Goal: Task Accomplishment & Management: Complete application form

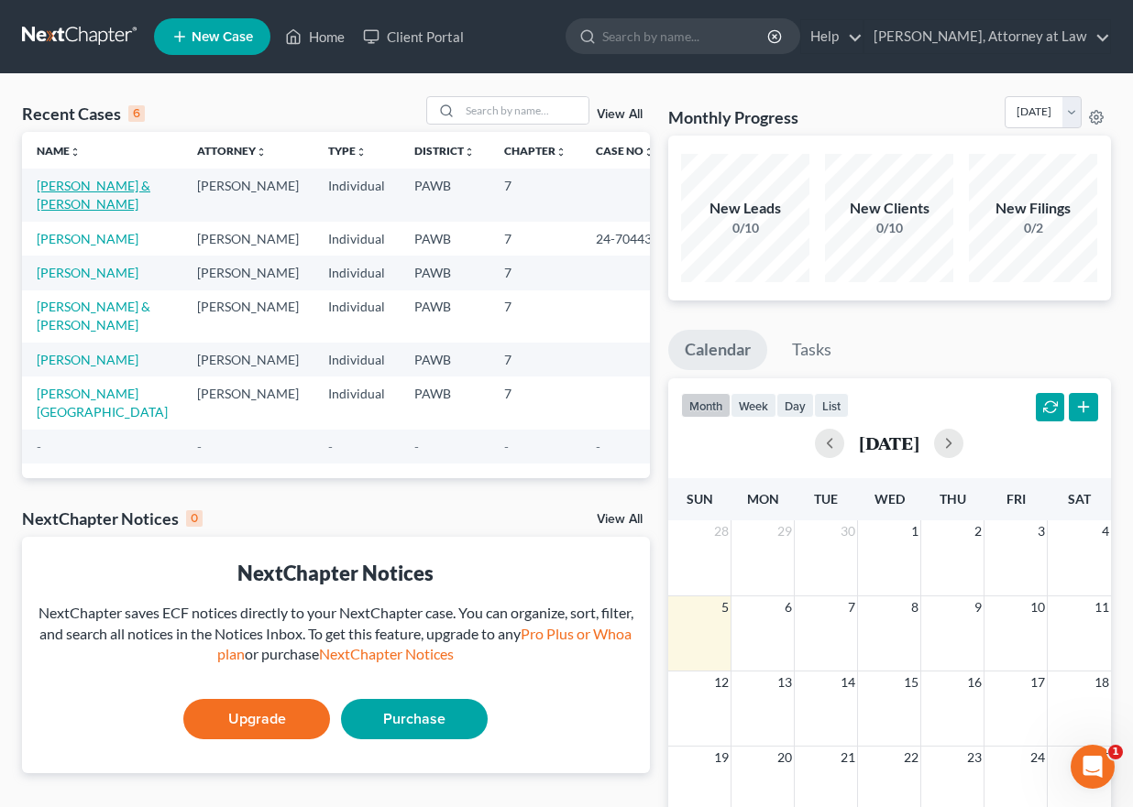
drag, startPoint x: 102, startPoint y: 180, endPoint x: 122, endPoint y: 182, distance: 20.3
click at [102, 180] on link "[PERSON_NAME] & [PERSON_NAME]" at bounding box center [94, 195] width 114 height 34
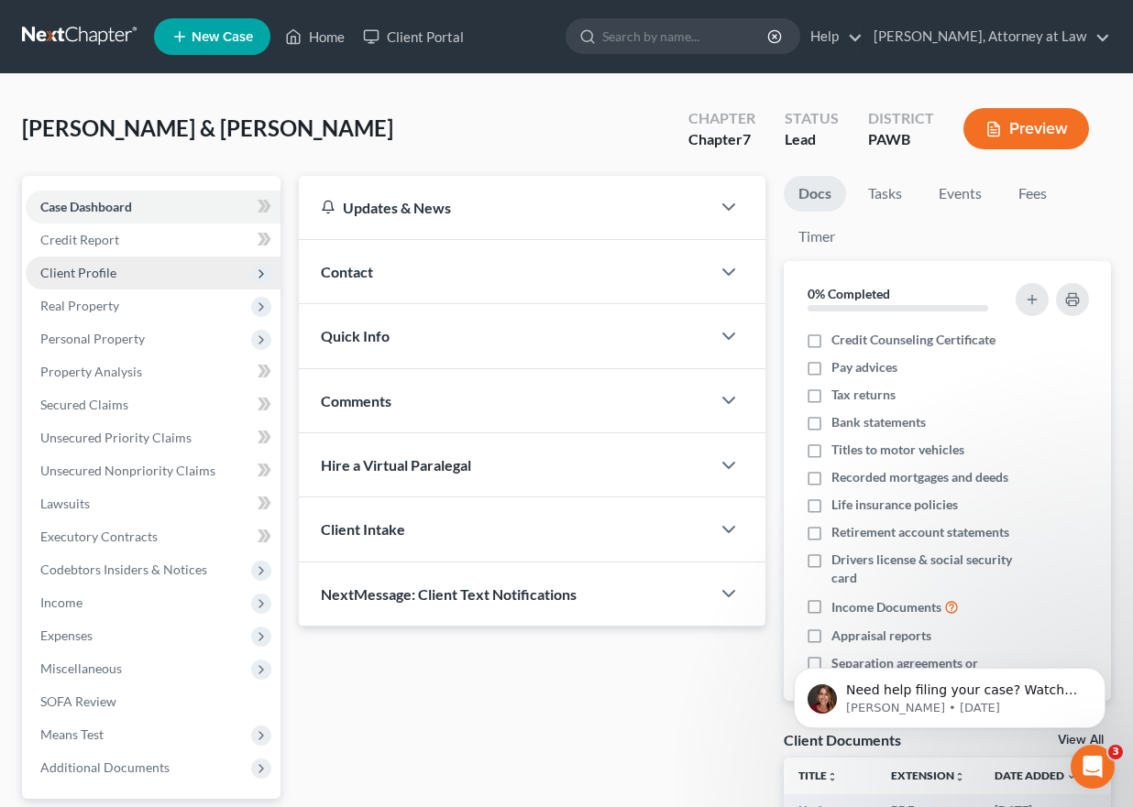
click at [143, 272] on span "Client Profile" at bounding box center [153, 273] width 255 height 33
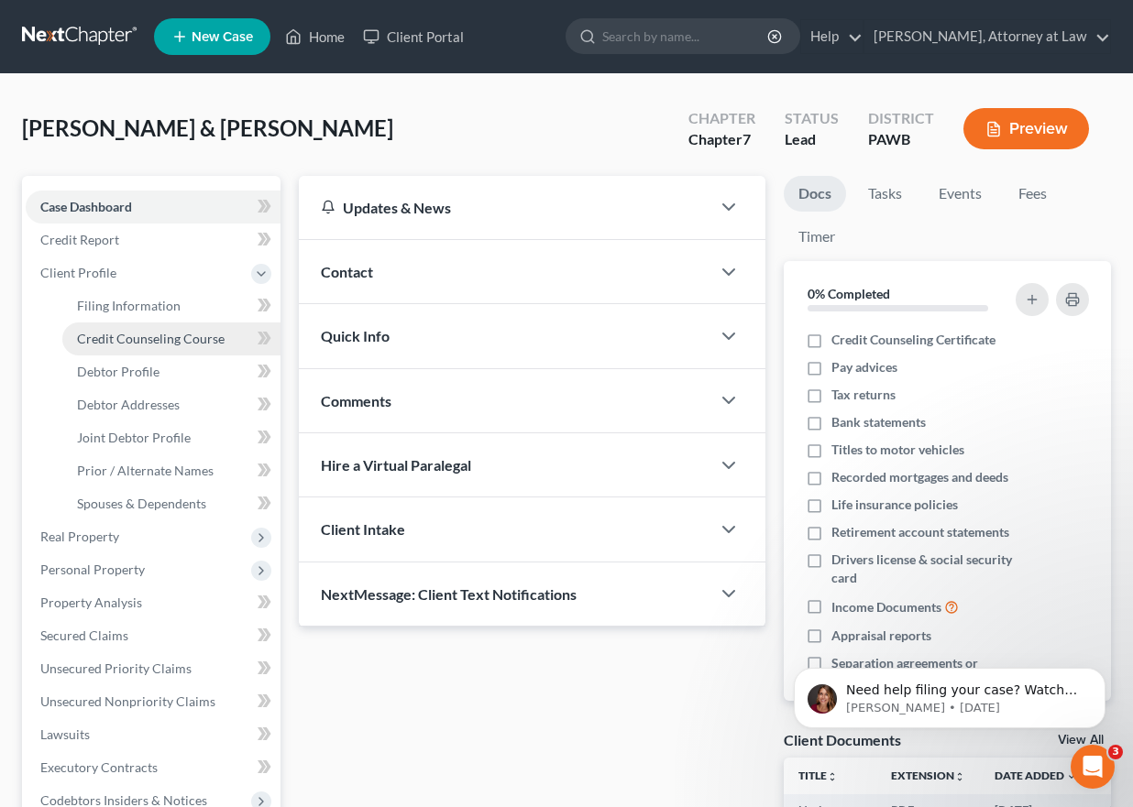
drag, startPoint x: 155, startPoint y: 338, endPoint x: 198, endPoint y: 336, distance: 43.1
click at [156, 341] on span "Credit Counseling Course" at bounding box center [151, 339] width 148 height 16
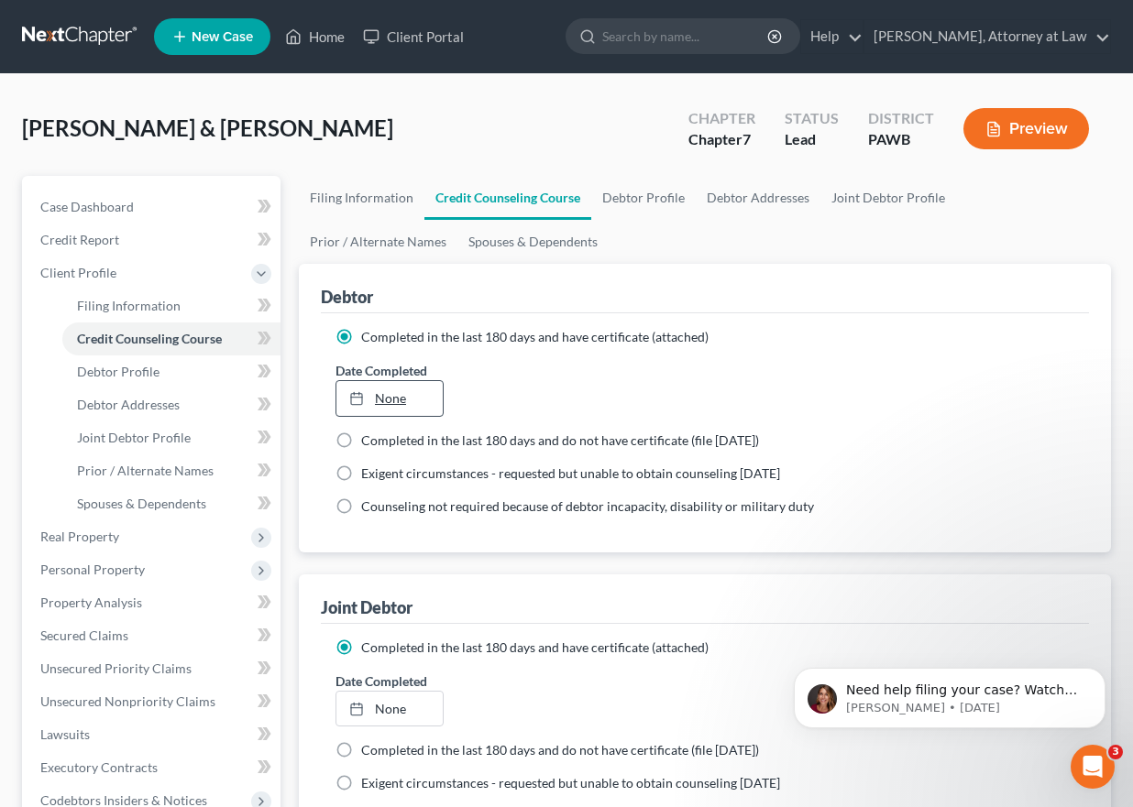
click at [403, 400] on link "None" at bounding box center [389, 398] width 106 height 35
type input "[DATE]"
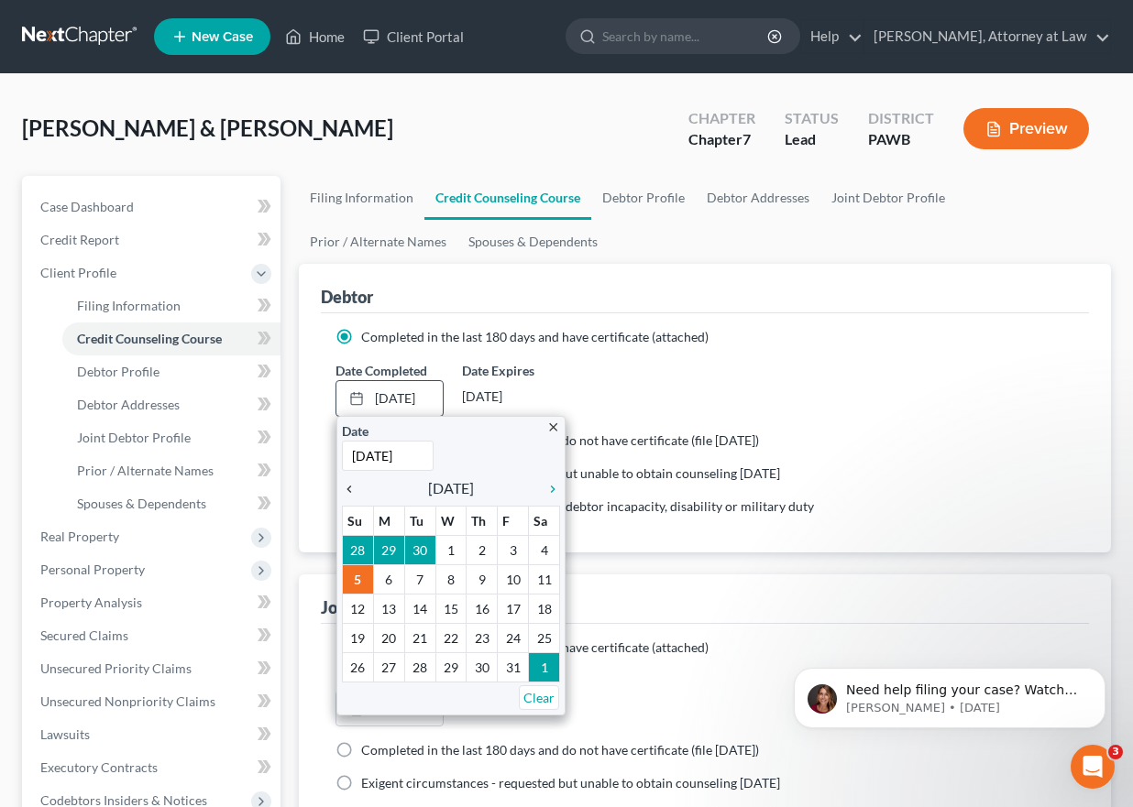
click at [349, 489] on icon "chevron_left" at bounding box center [354, 489] width 24 height 15
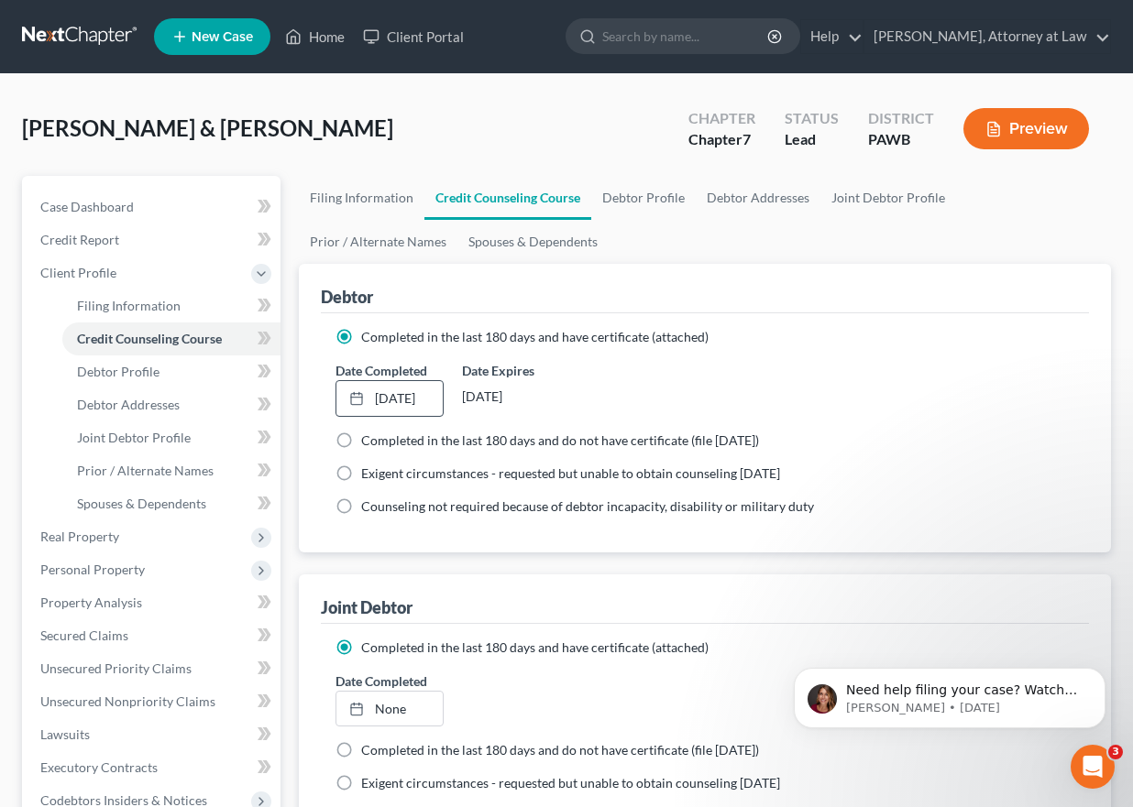
click at [361, 440] on label "Completed in the last 180 days and do not have certificate (file [DATE])" at bounding box center [560, 441] width 398 height 18
click at [368, 440] on input "Completed in the last 180 days and do not have certificate (file [DATE])" at bounding box center [374, 438] width 12 height 12
radio input "true"
radio input "false"
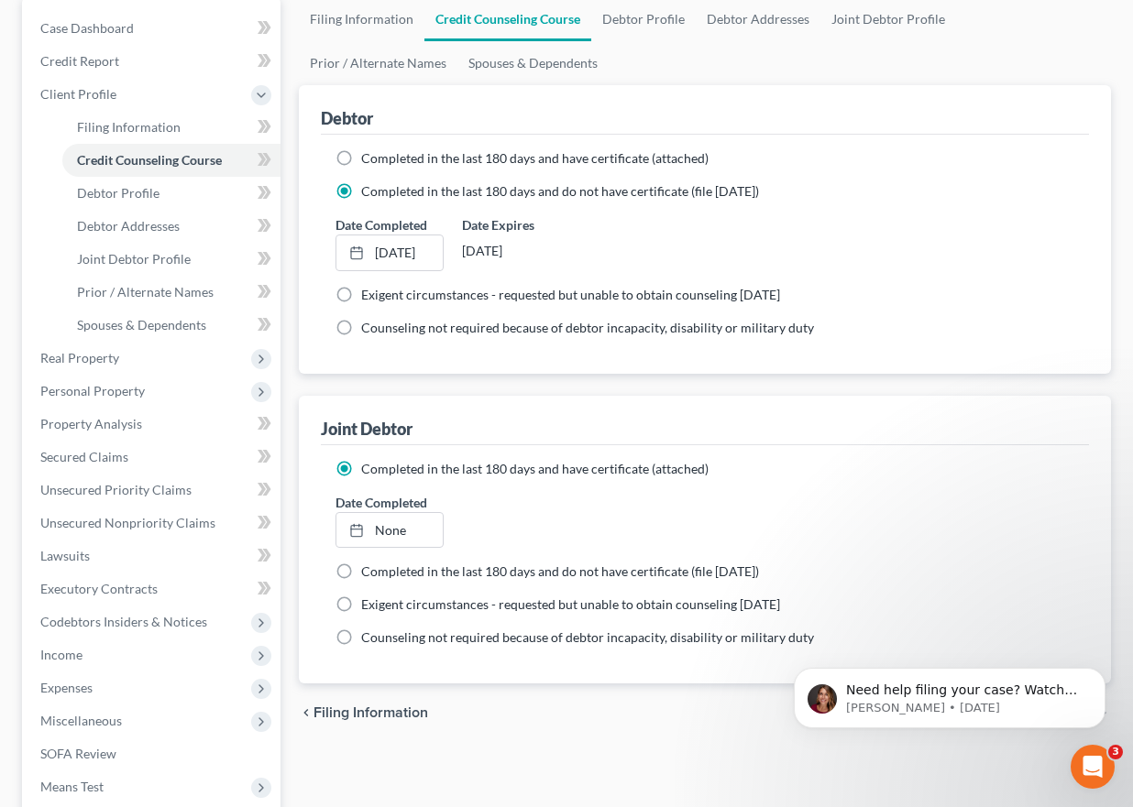
scroll to position [183, 0]
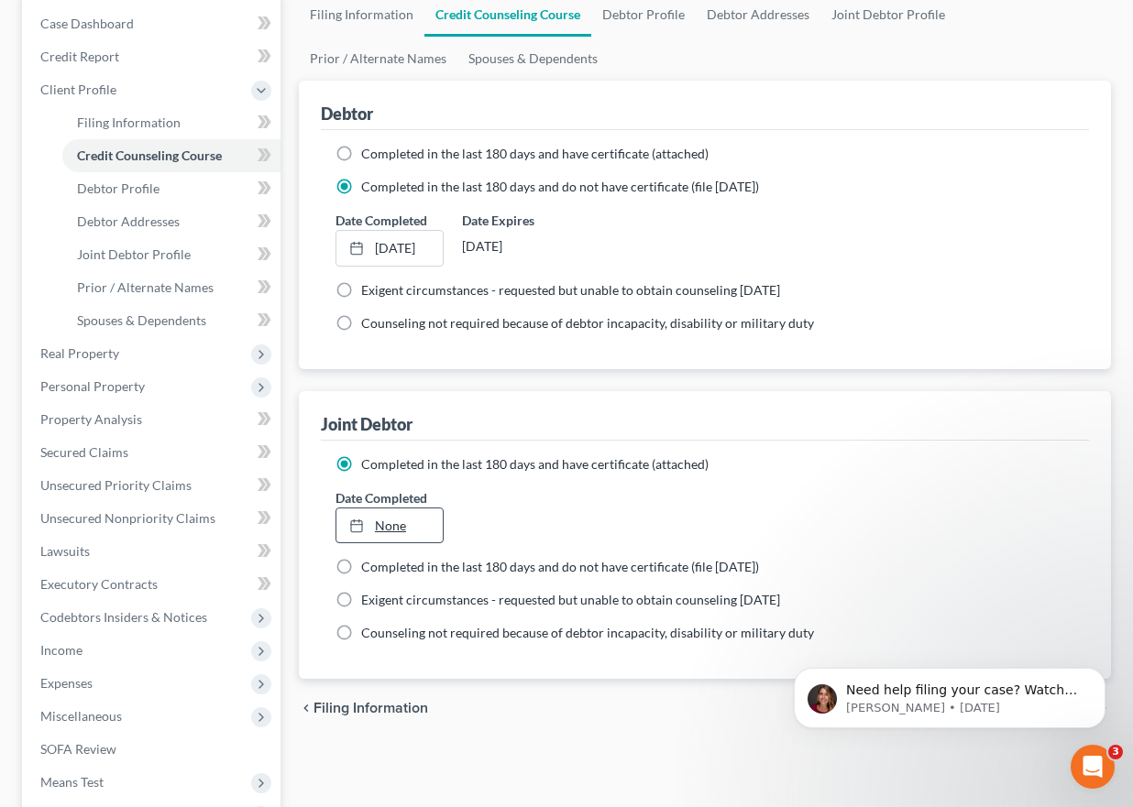
click at [385, 530] on link "None" at bounding box center [389, 526] width 106 height 35
type input "[DATE]"
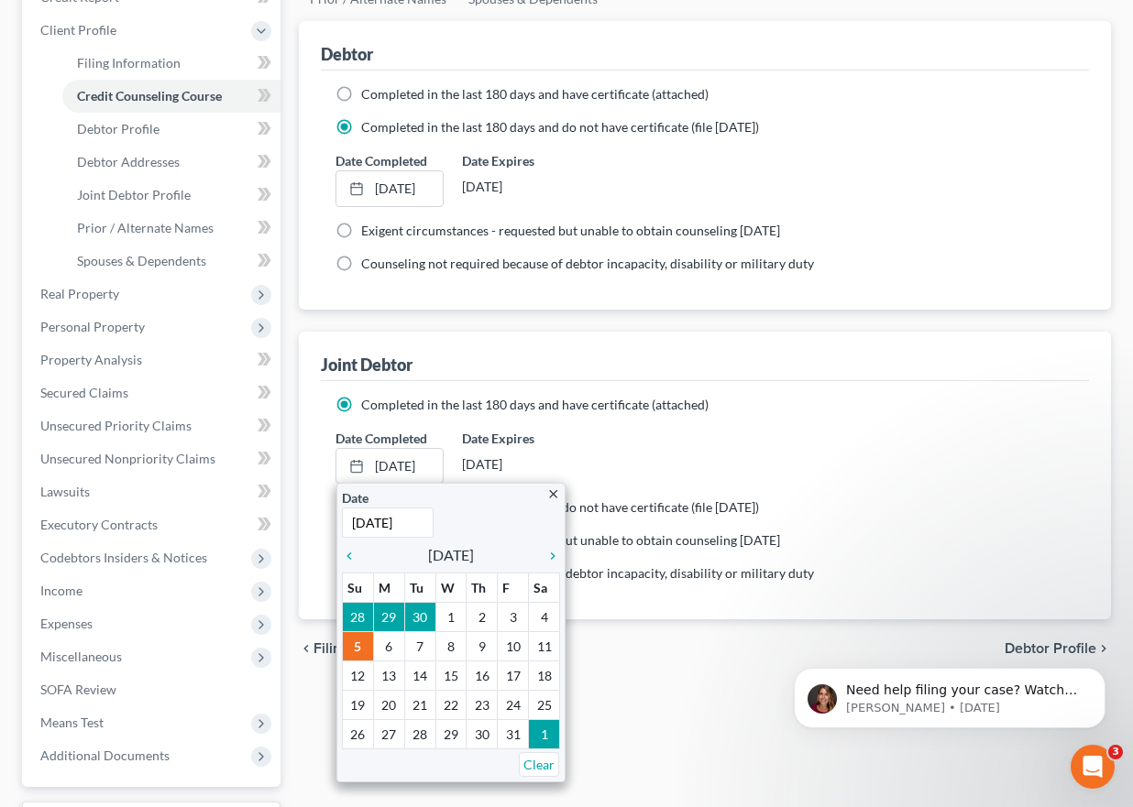
scroll to position [275, 0]
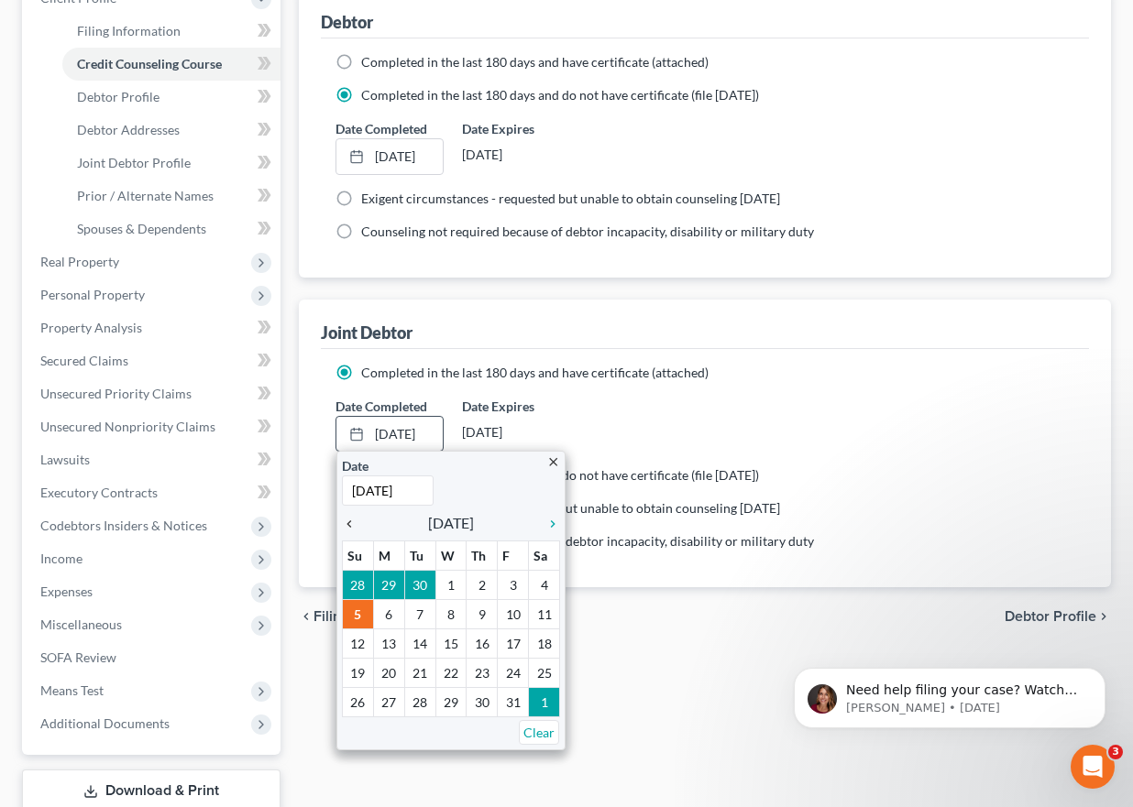
click at [344, 524] on icon "chevron_left" at bounding box center [354, 524] width 24 height 15
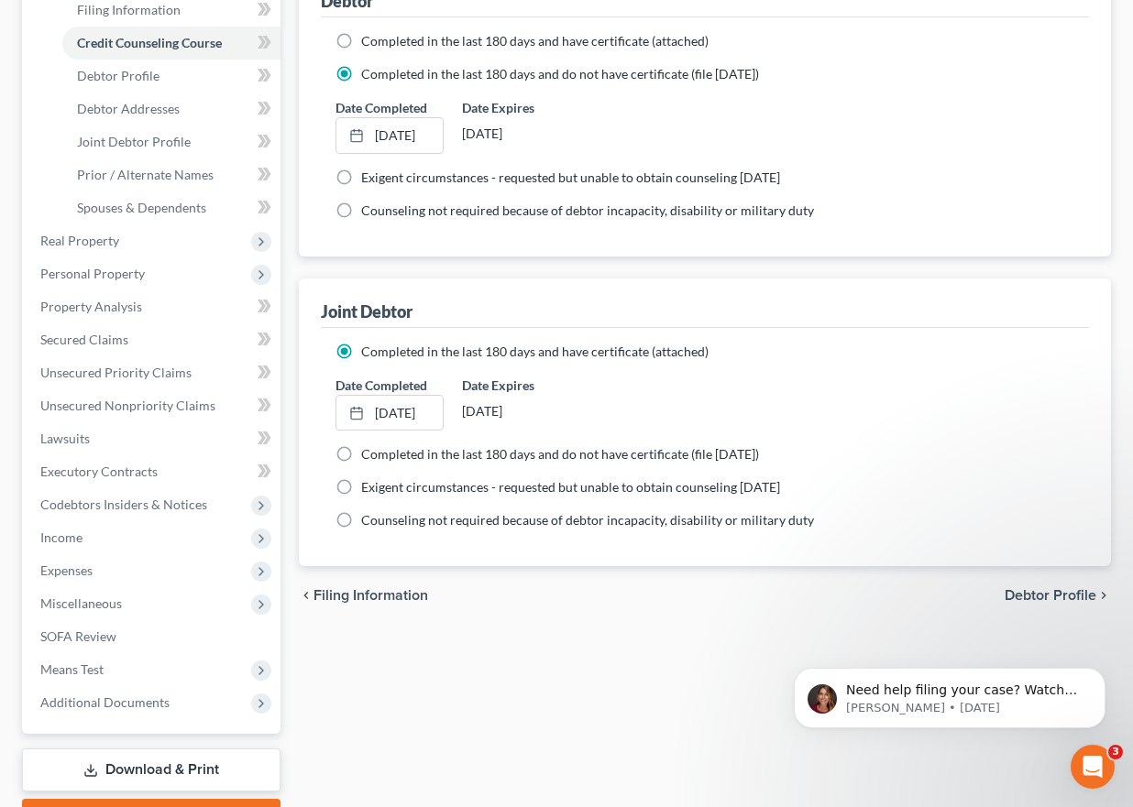
scroll to position [398, 0]
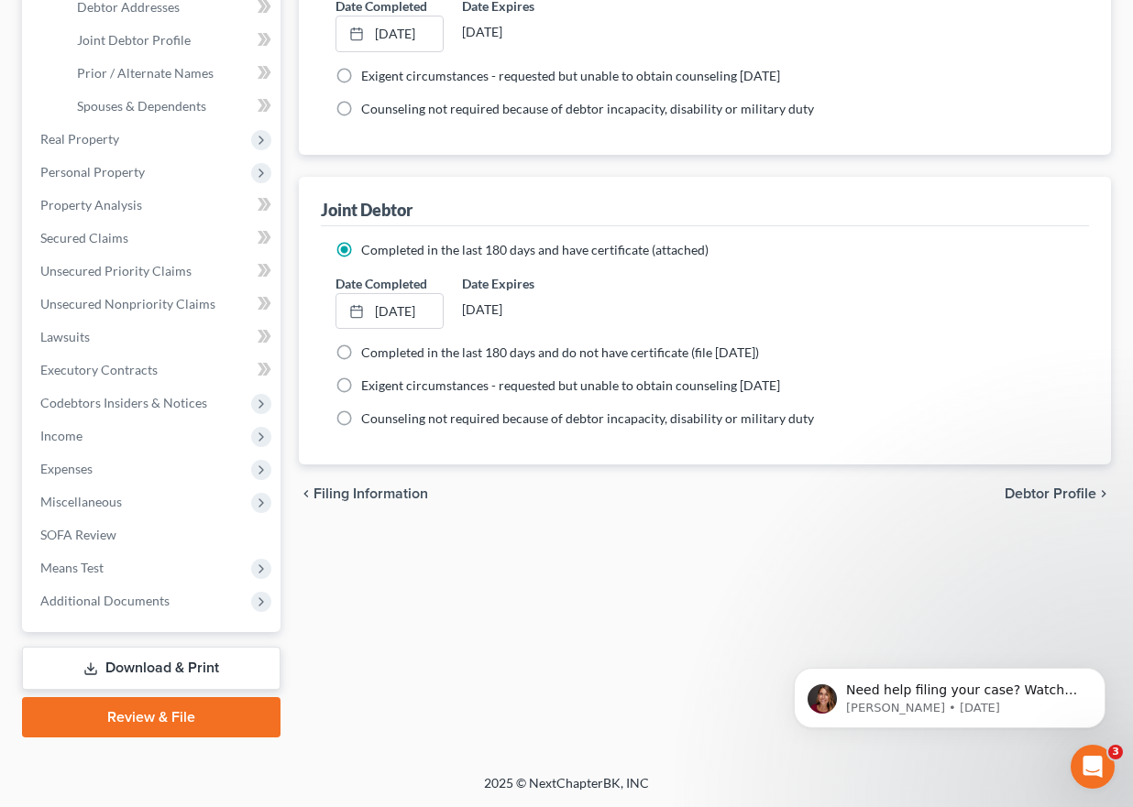
click at [1057, 496] on span "Debtor Profile" at bounding box center [1050, 494] width 92 height 15
select select "1"
select select "2"
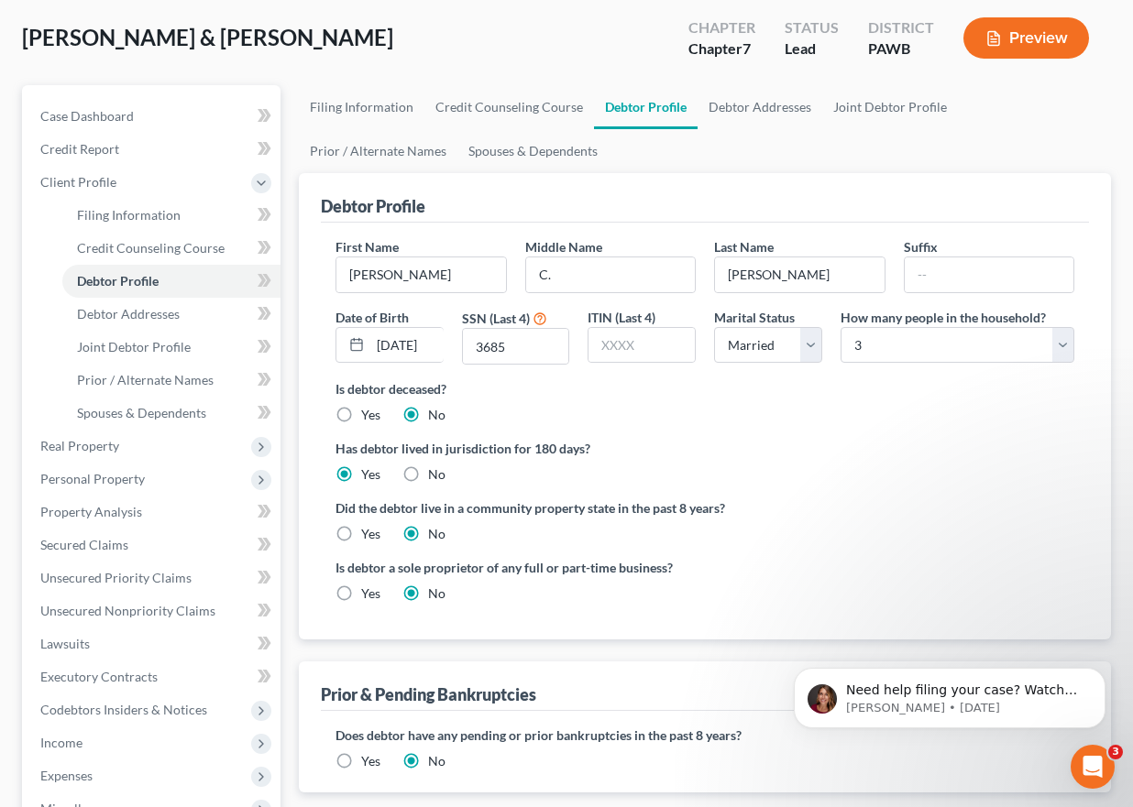
scroll to position [275, 0]
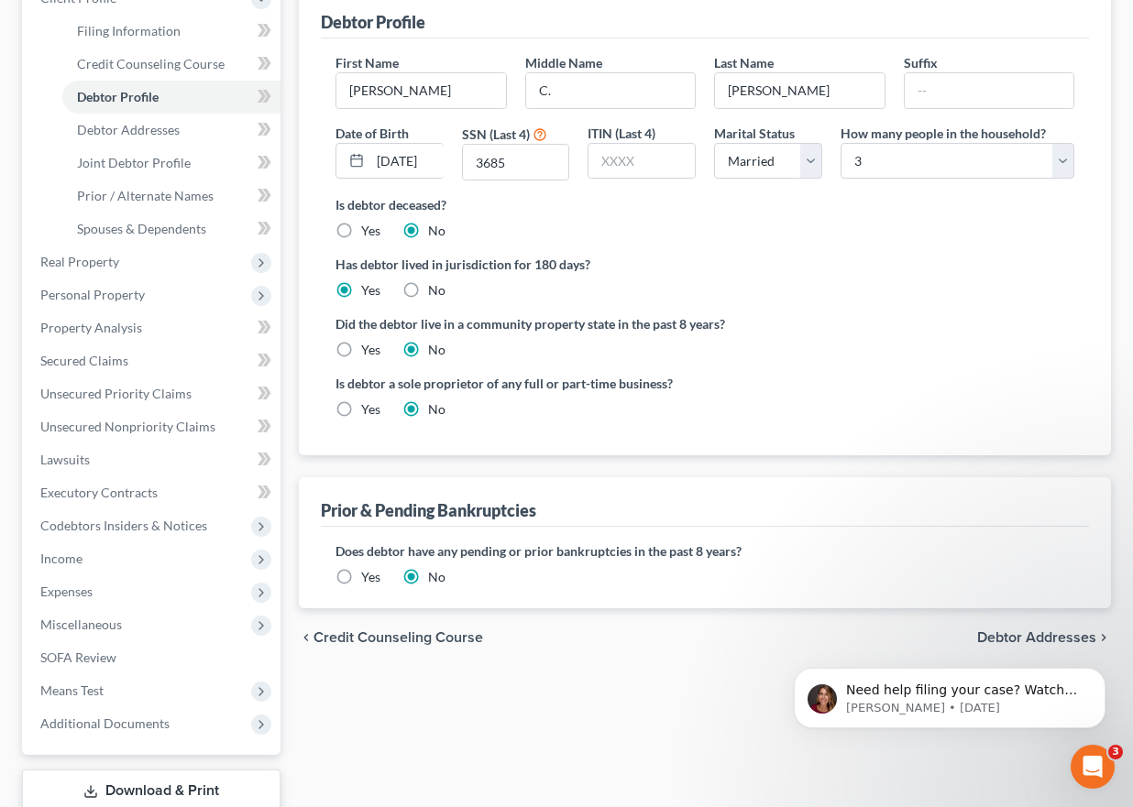
click at [994, 638] on body "Need help filing your case? Watch this video! Still need help? Here are two art…" at bounding box center [949, 694] width 352 height 114
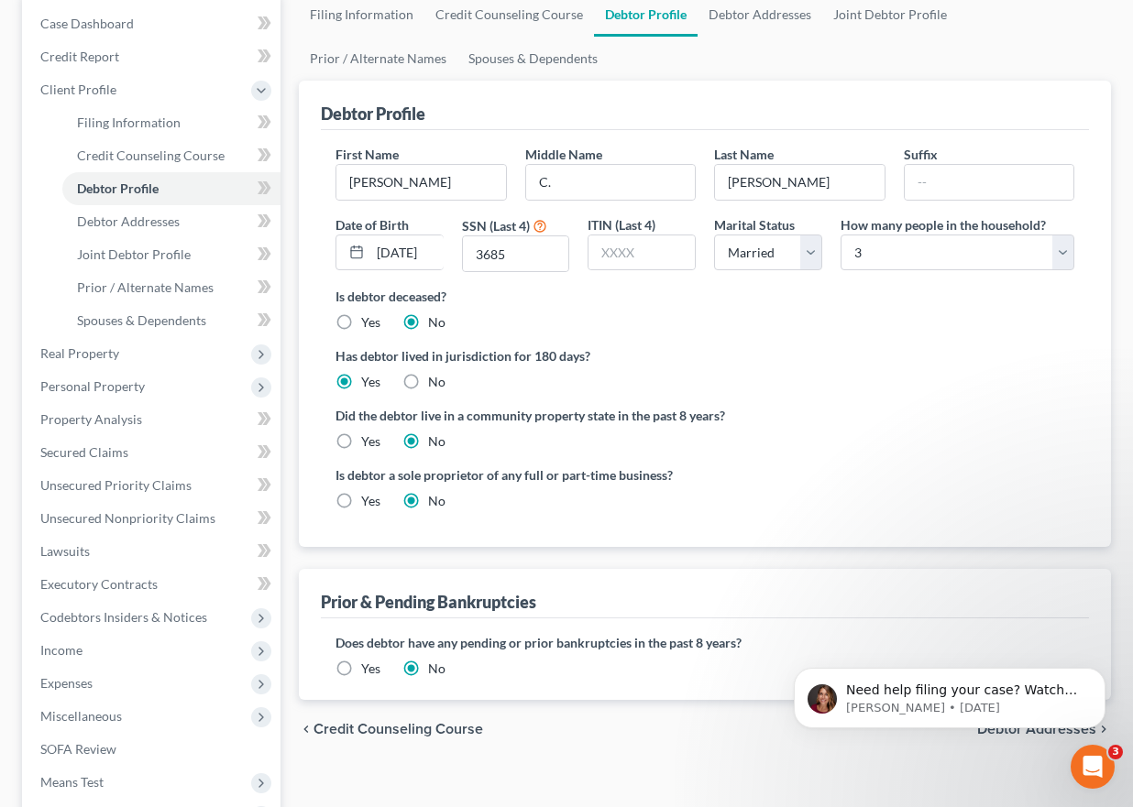
scroll to position [398, 0]
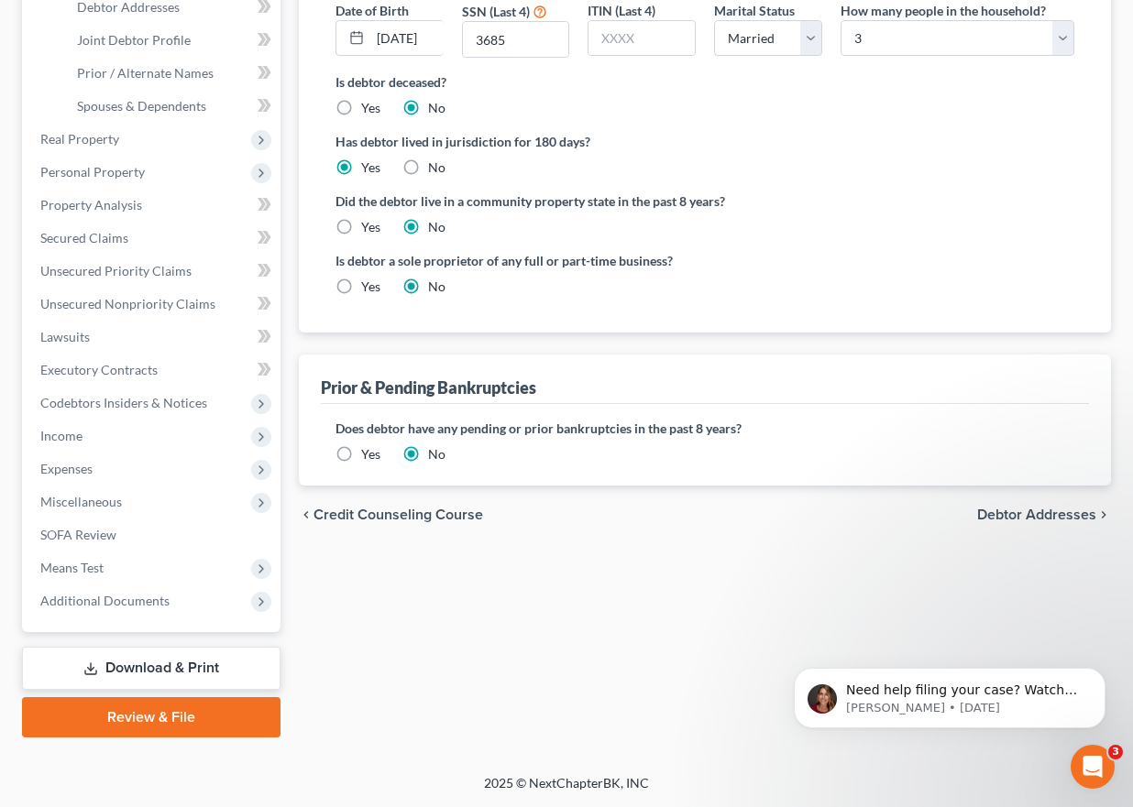
drag, startPoint x: 400, startPoint y: 513, endPoint x: 620, endPoint y: 517, distance: 220.0
click at [400, 513] on span "Credit Counseling Course" at bounding box center [398, 515] width 170 height 15
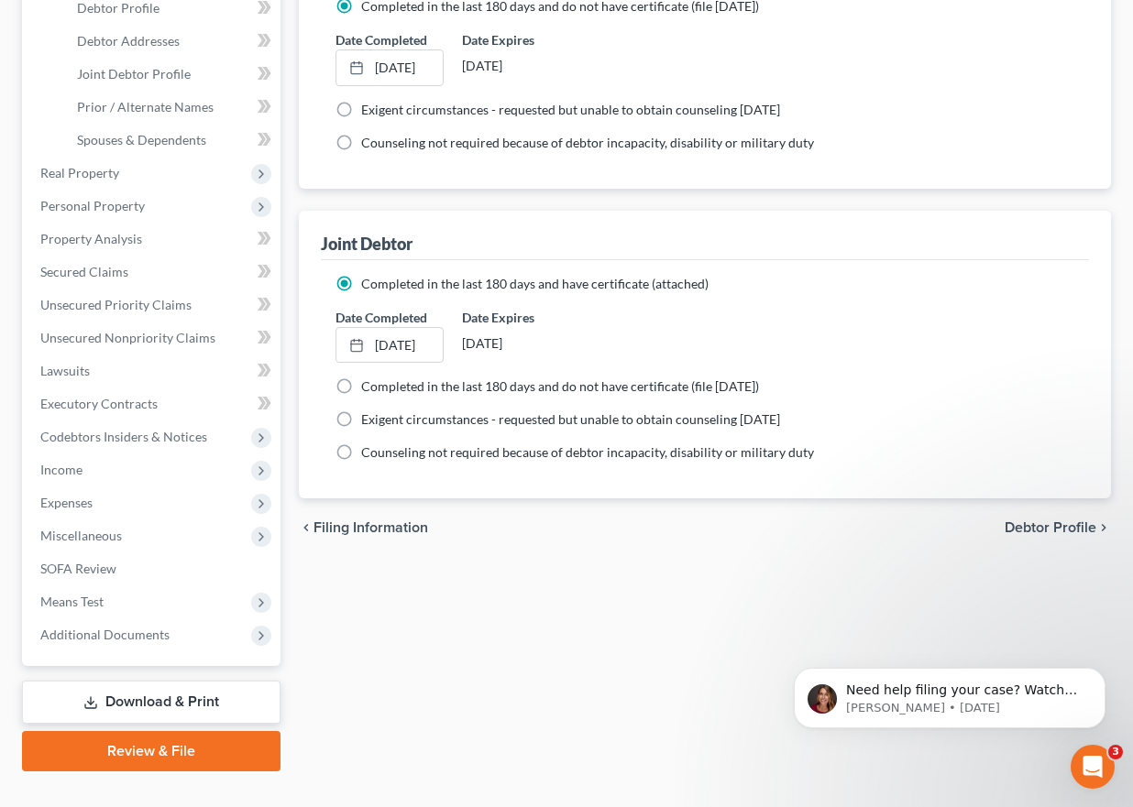
scroll to position [367, 0]
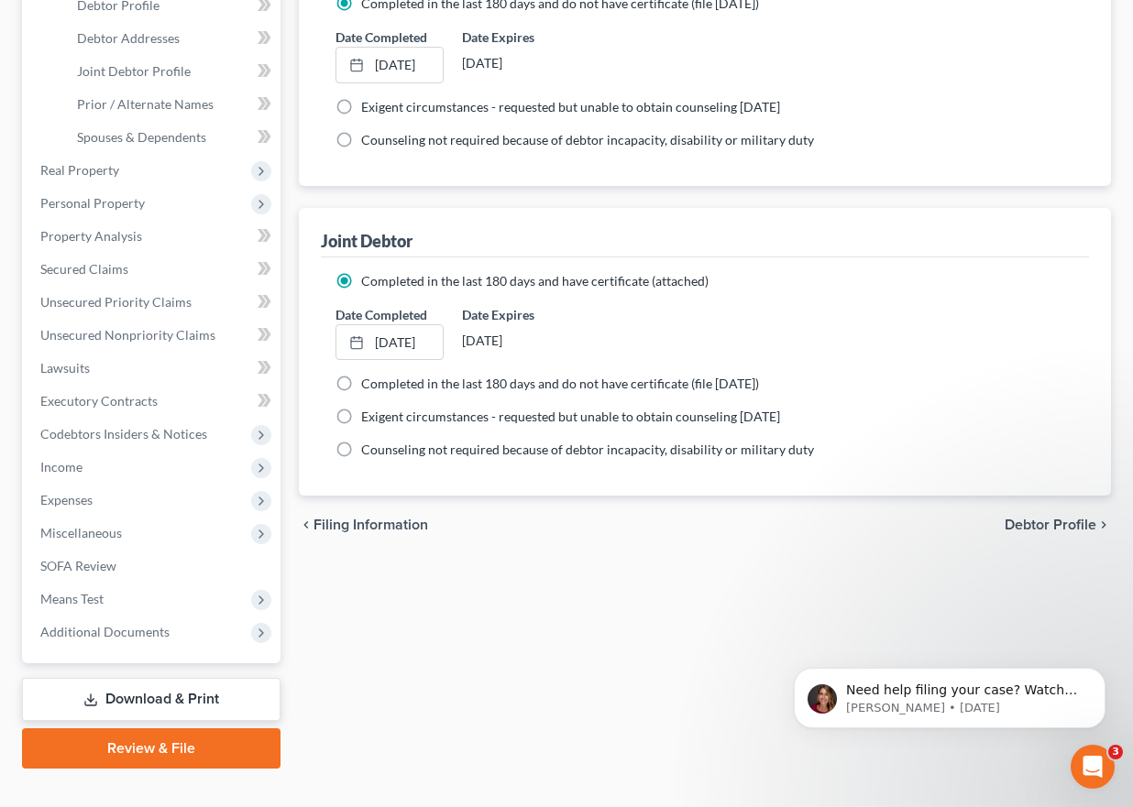
click at [361, 387] on label "Completed in the last 180 days and do not have certificate (file [DATE])" at bounding box center [560, 384] width 398 height 18
click at [368, 387] on input "Completed in the last 180 days and do not have certificate (file [DATE])" at bounding box center [374, 381] width 12 height 12
radio input "true"
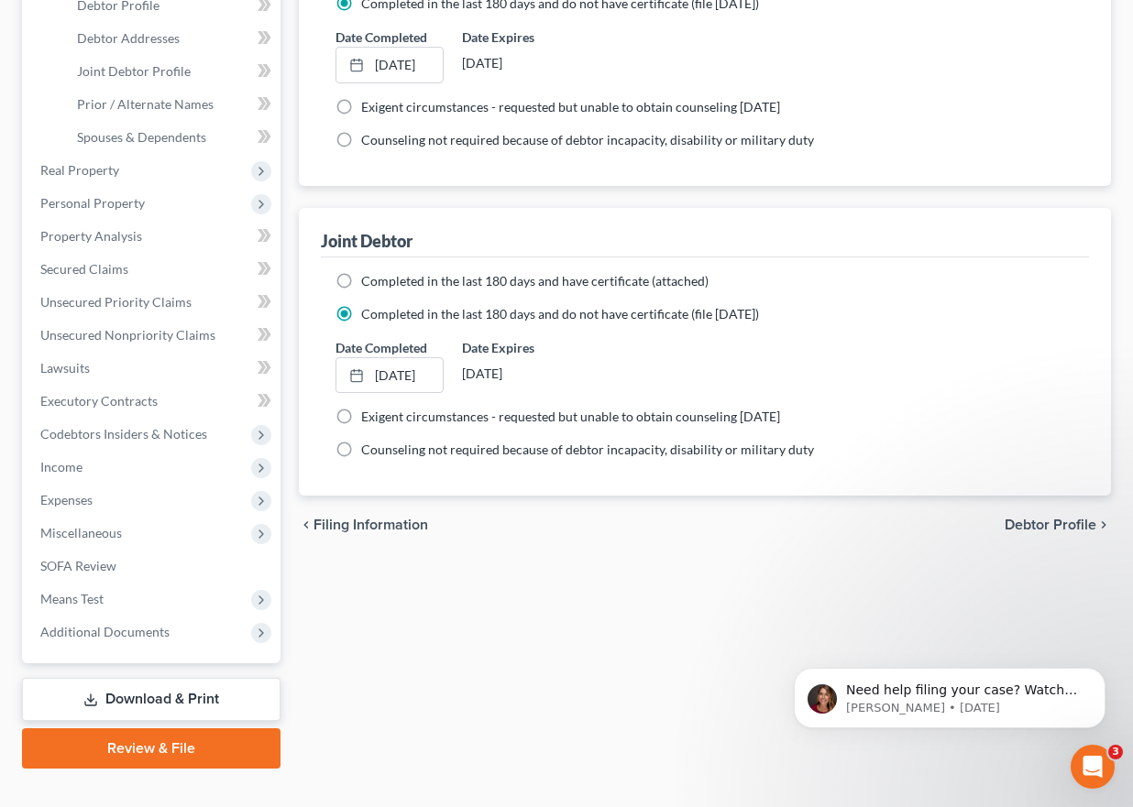
click at [361, 283] on label "Completed in the last 180 days and have certificate (attached)" at bounding box center [534, 281] width 347 height 18
click at [368, 283] on input "Completed in the last 180 days and have certificate (attached)" at bounding box center [374, 278] width 12 height 12
radio input "true"
radio input "false"
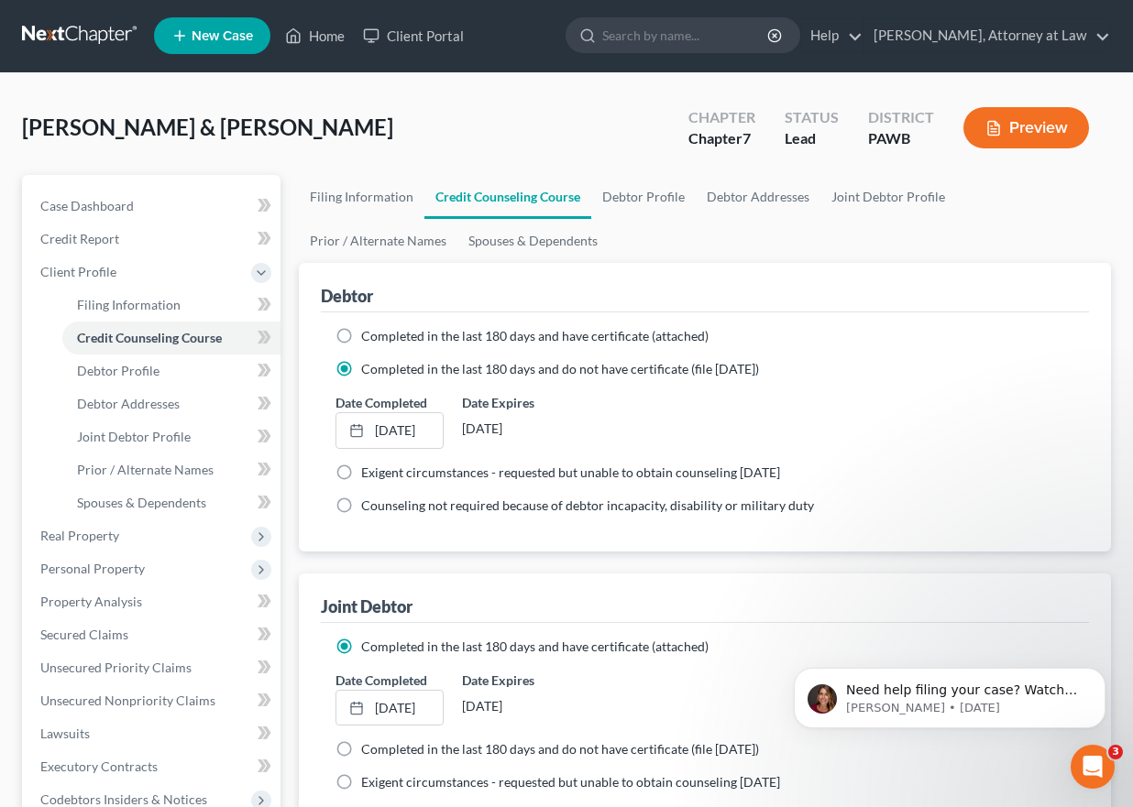
scroll to position [0, 0]
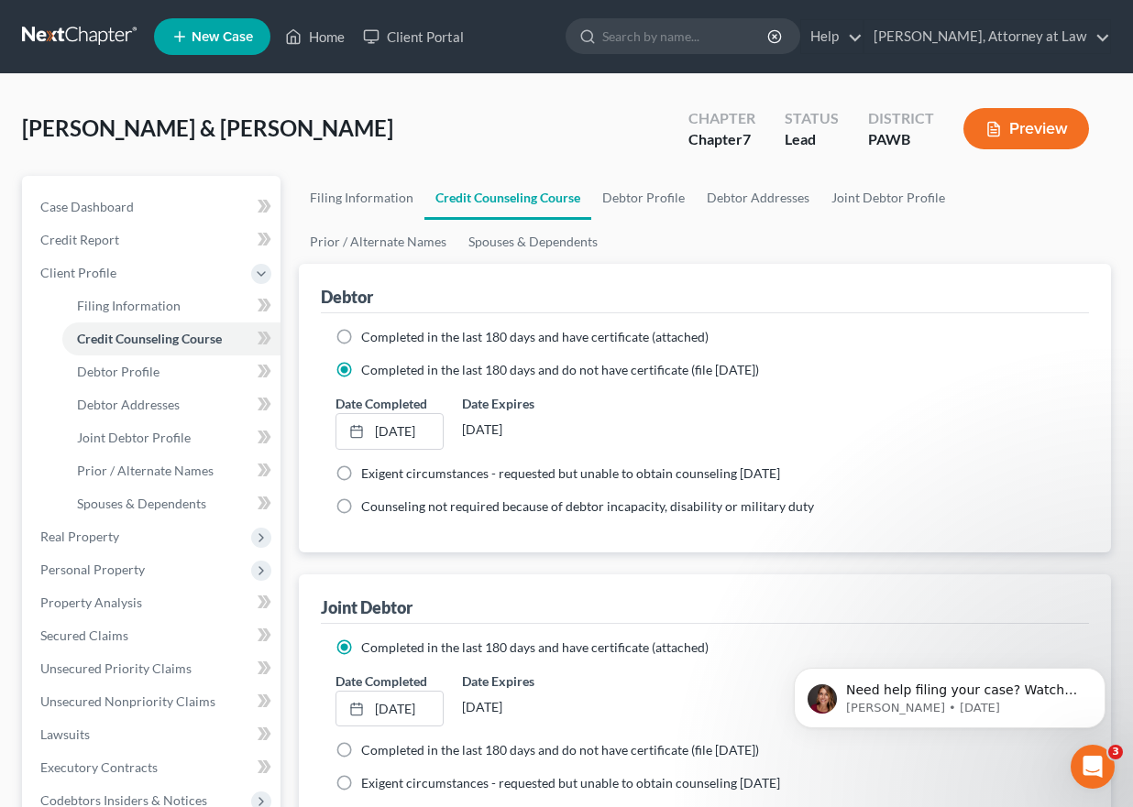
click at [361, 334] on label "Completed in the last 180 days and have certificate (attached)" at bounding box center [534, 337] width 347 height 18
click at [368, 334] on input "Completed in the last 180 days and have certificate (attached)" at bounding box center [374, 334] width 12 height 12
radio input "true"
radio input "false"
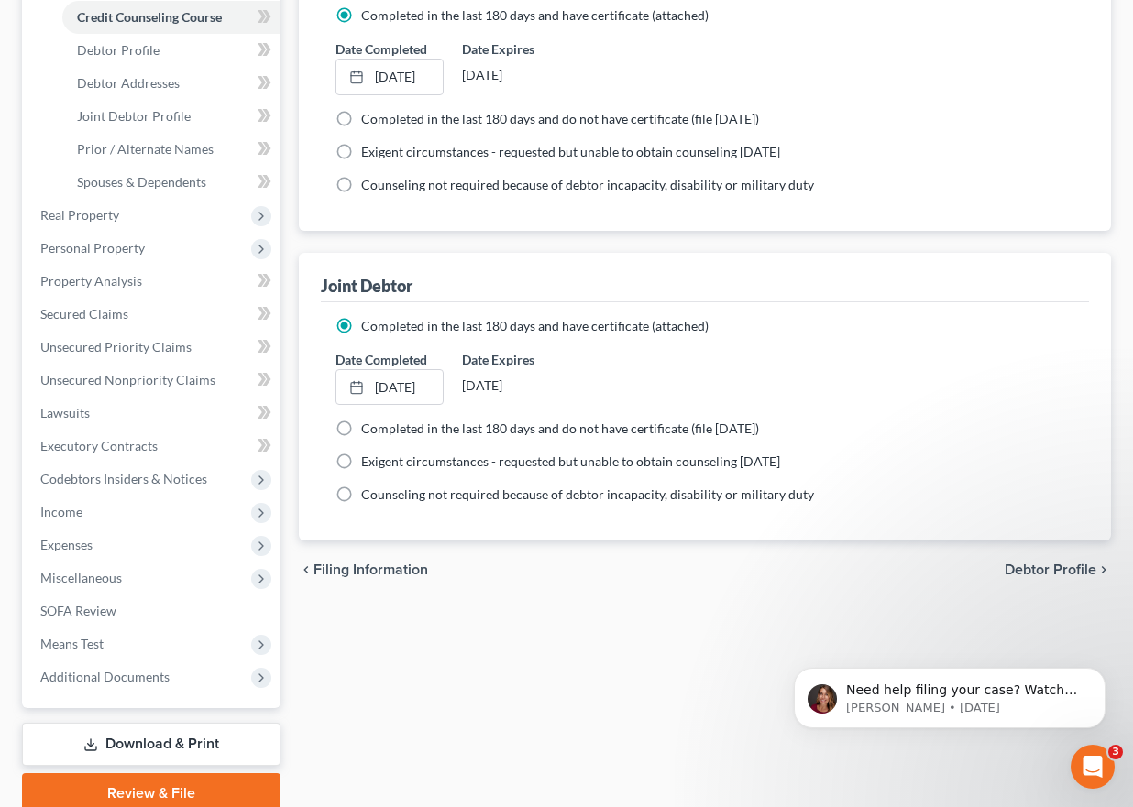
scroll to position [367, 0]
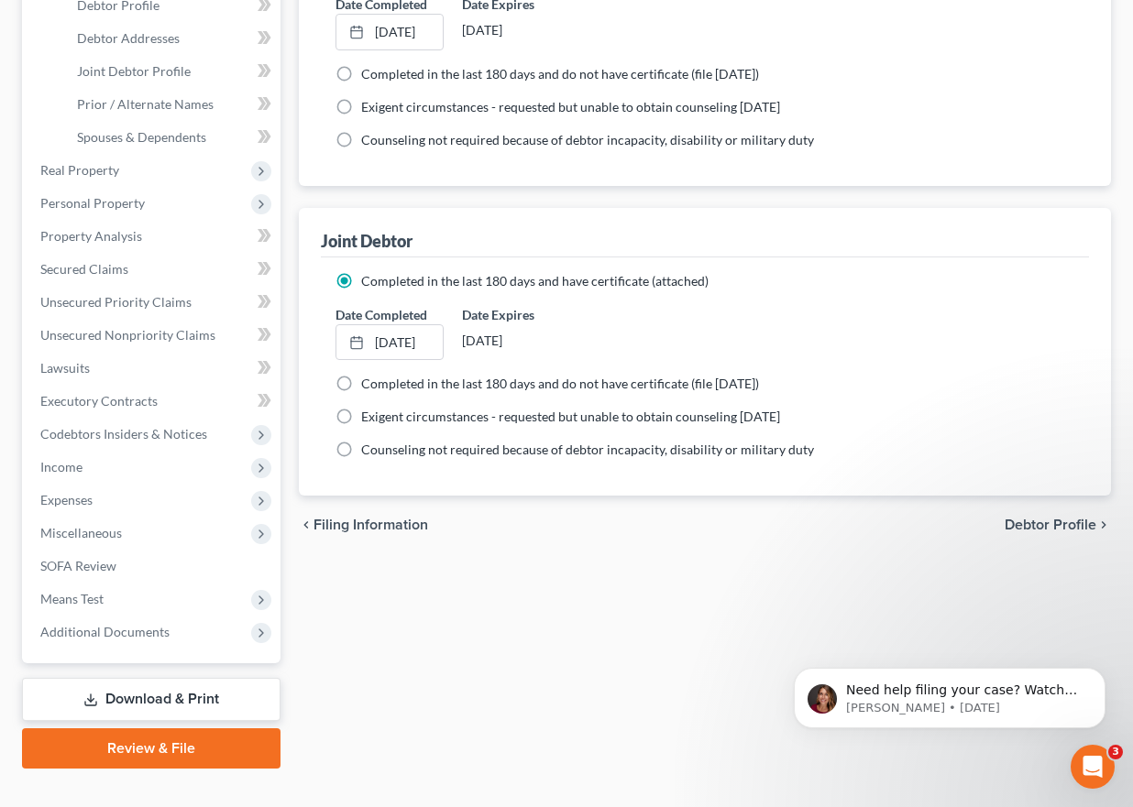
click at [1047, 519] on span "Debtor Profile" at bounding box center [1050, 525] width 92 height 15
select select "1"
select select "2"
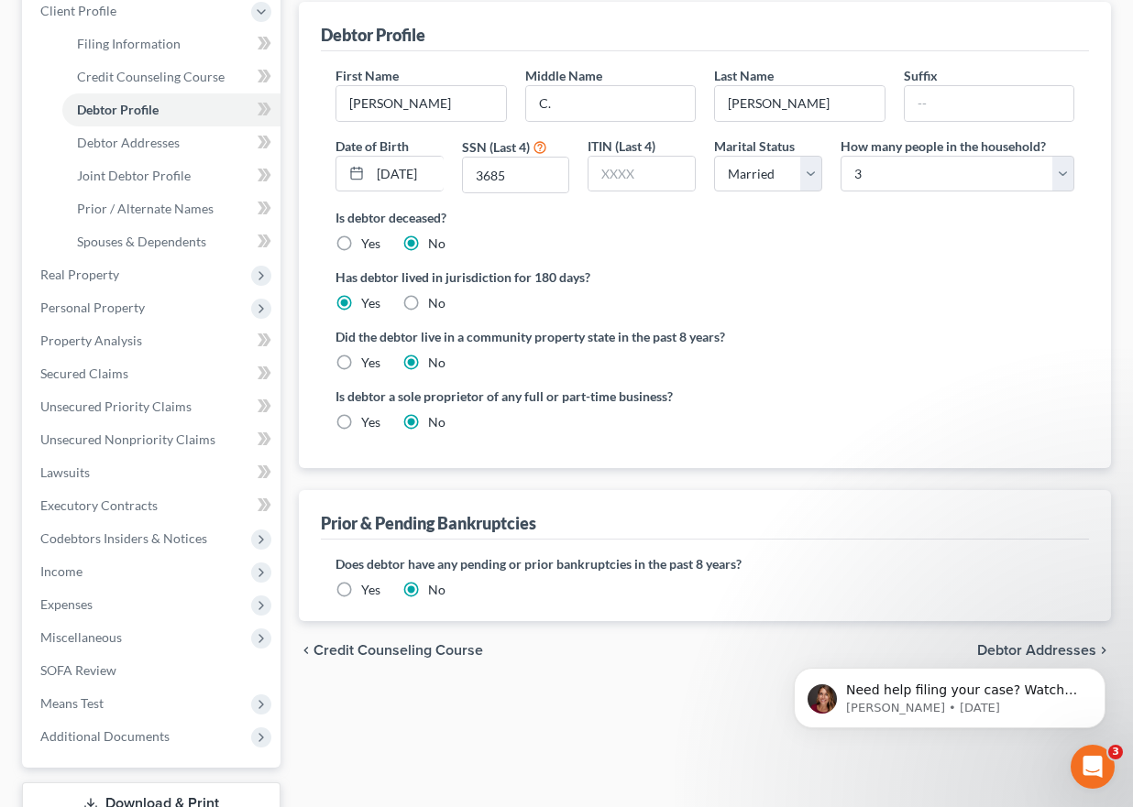
scroll to position [275, 0]
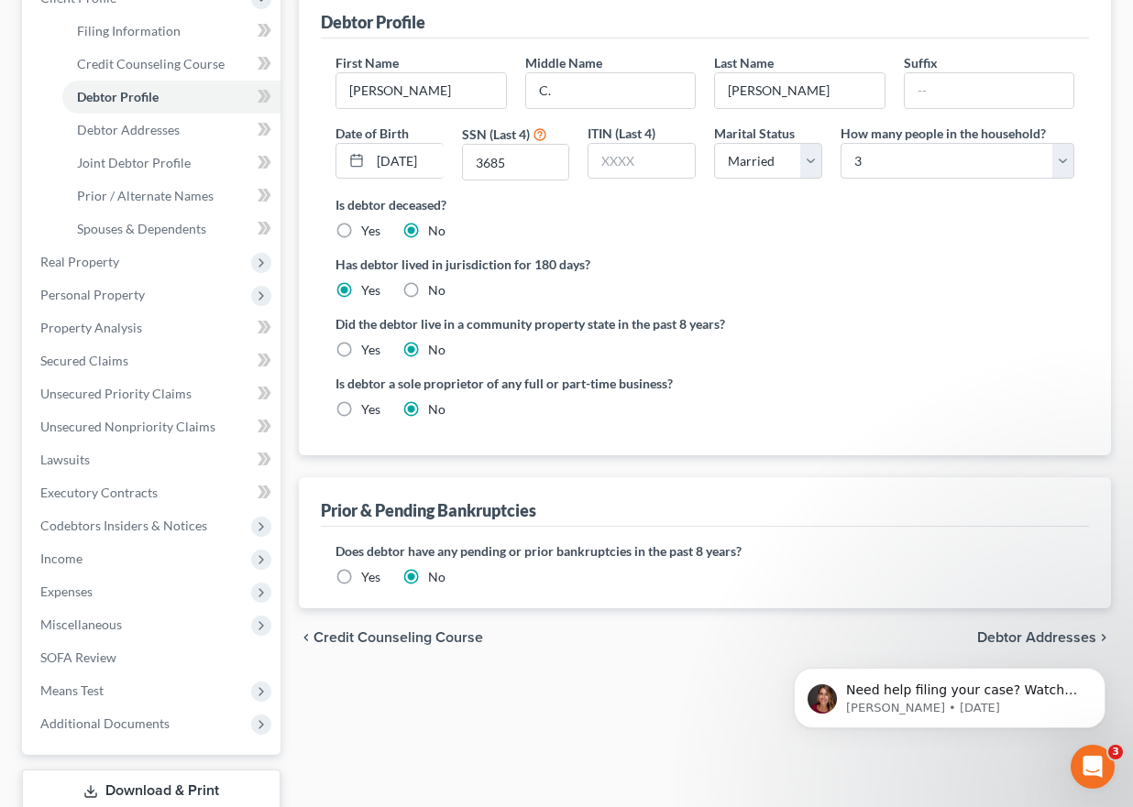
drag, startPoint x: 992, startPoint y: 635, endPoint x: 1803, endPoint y: 1229, distance: 1005.1
click at [992, 635] on html "Need help filing your case? Watch this video! Still need help? Here are two art…" at bounding box center [949, 694] width 367 height 128
click at [1002, 634] on html "Need help filing your case? Watch this video! Still need help? Here are two art…" at bounding box center [949, 694] width 367 height 128
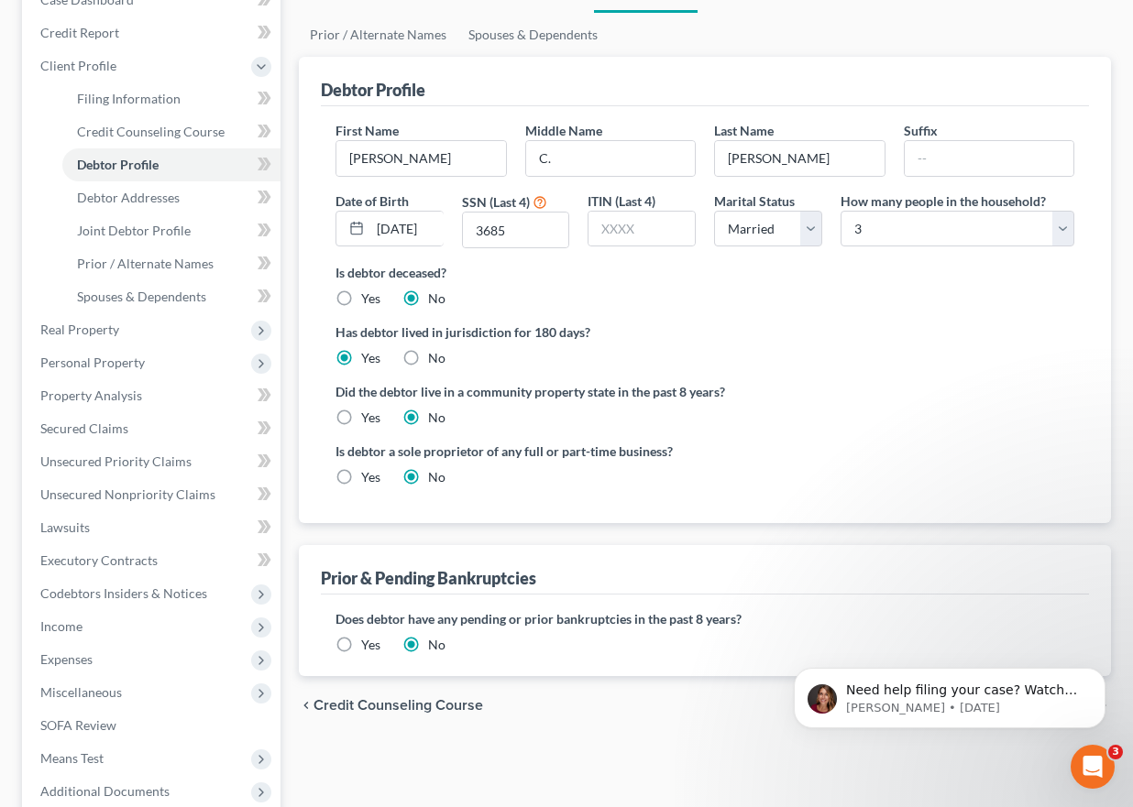
scroll to position [398, 0]
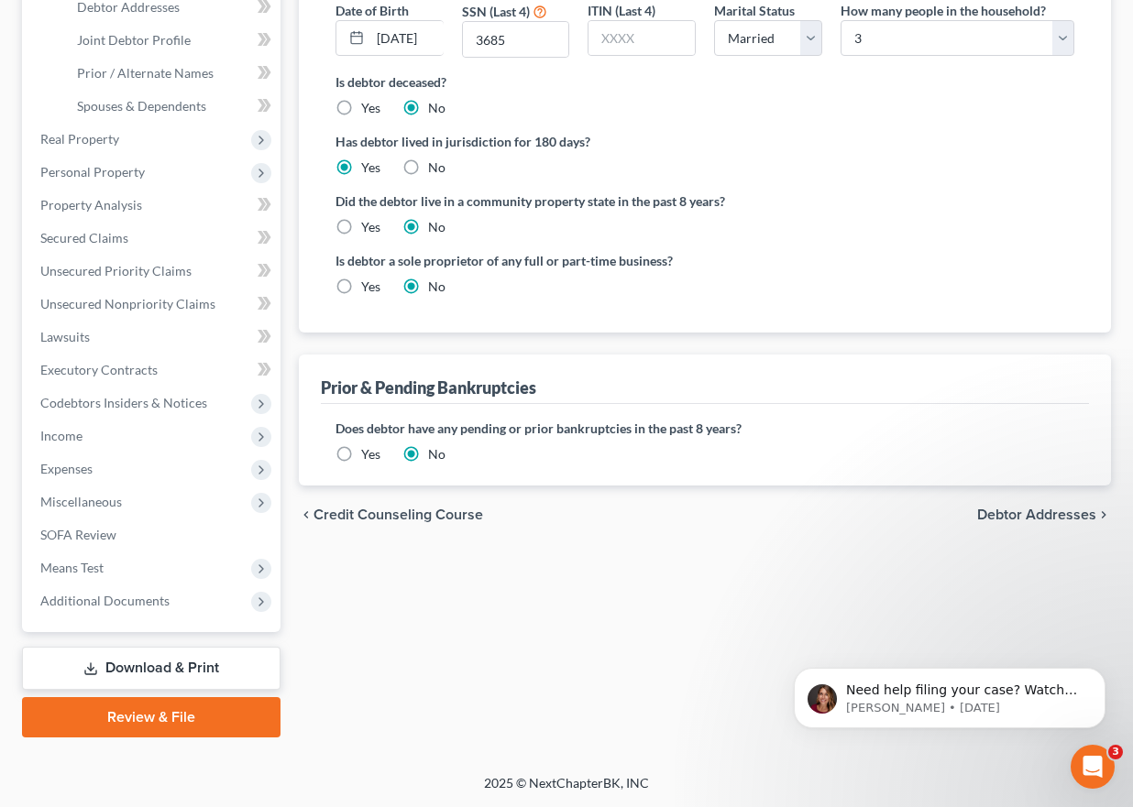
click at [1024, 510] on span "Debtor Addresses" at bounding box center [1036, 515] width 119 height 15
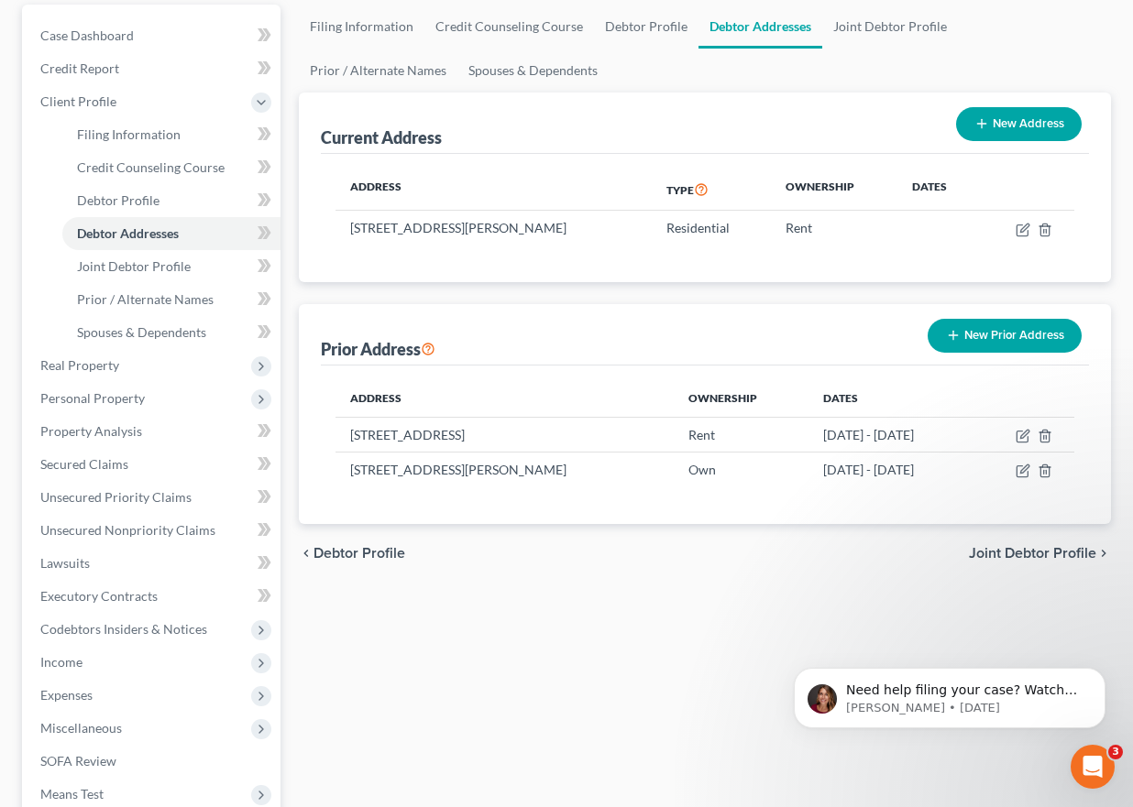
scroll to position [367, 0]
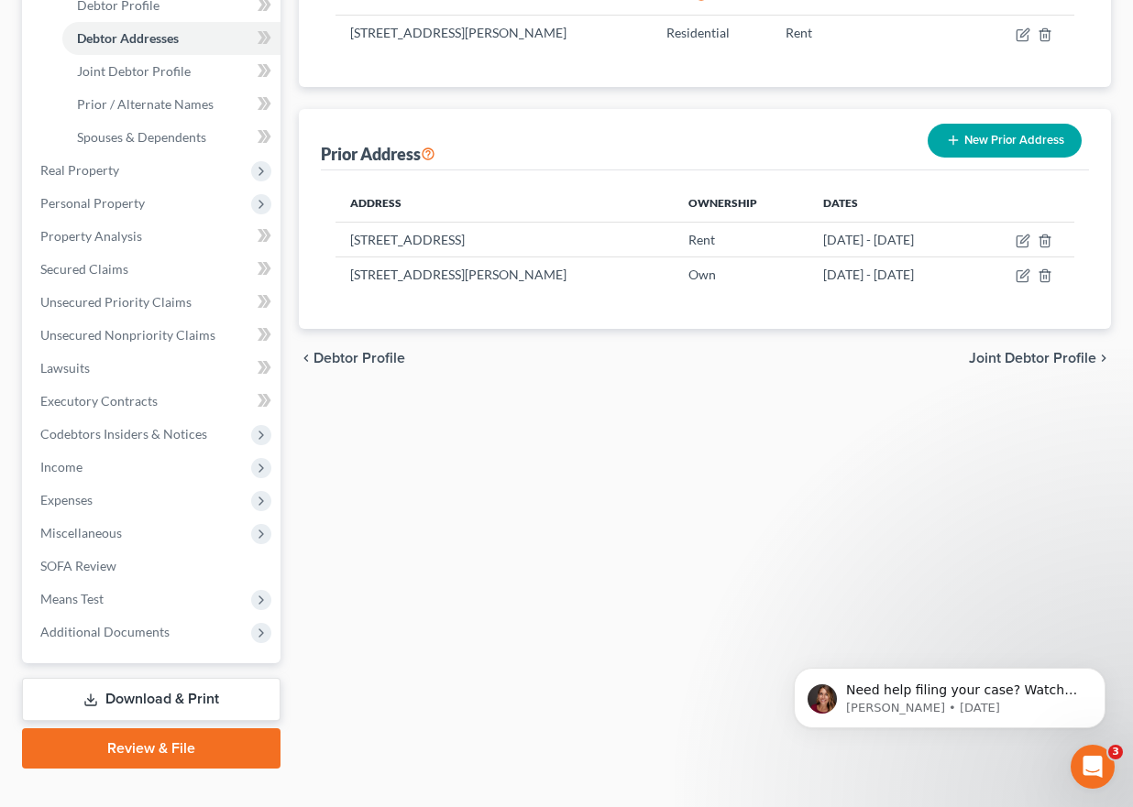
click at [993, 359] on span "Joint Debtor Profile" at bounding box center [1032, 358] width 127 height 15
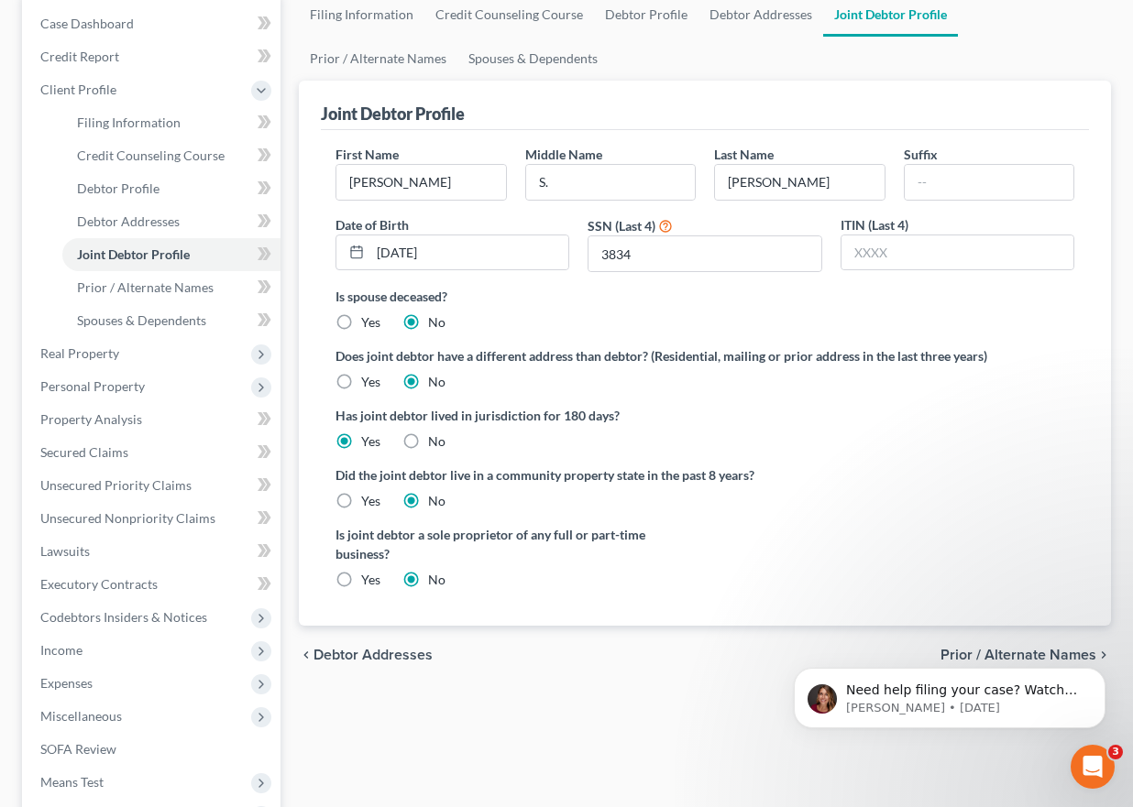
scroll to position [275, 0]
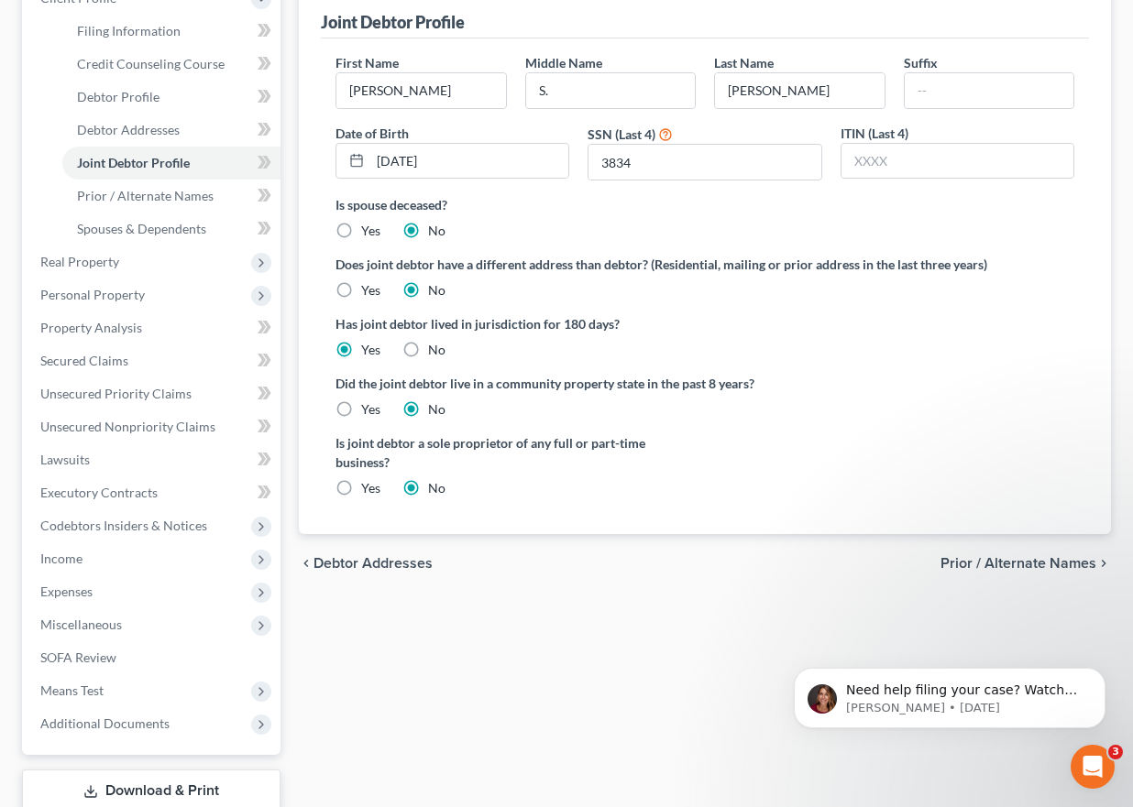
click at [1003, 557] on span "Prior / Alternate Names" at bounding box center [1018, 563] width 156 height 15
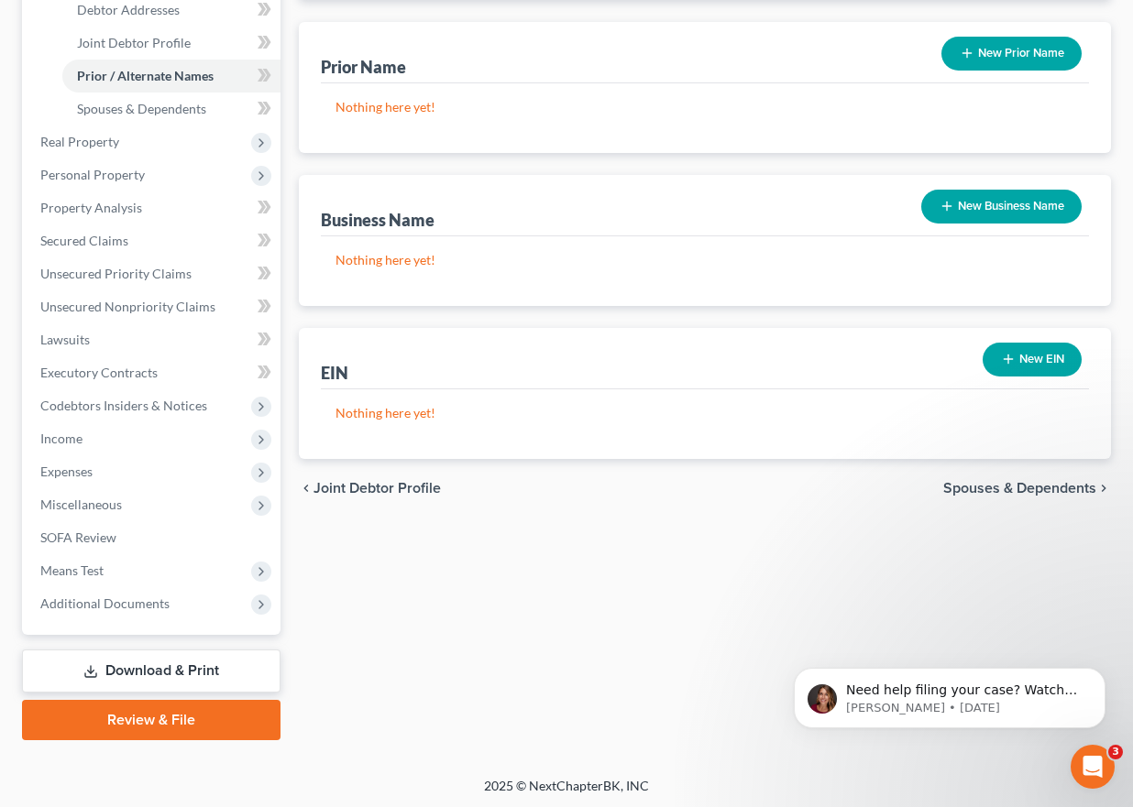
scroll to position [398, 0]
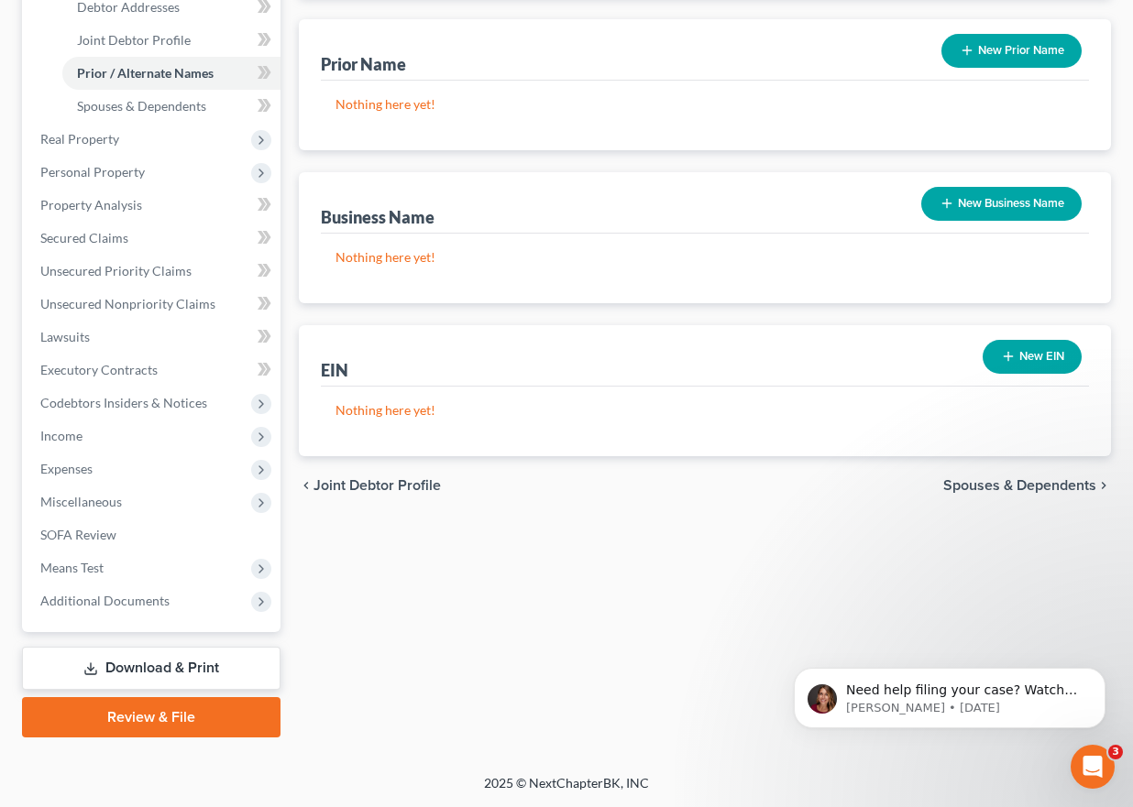
click at [1013, 483] on span "Spouses & Dependents" at bounding box center [1019, 485] width 153 height 15
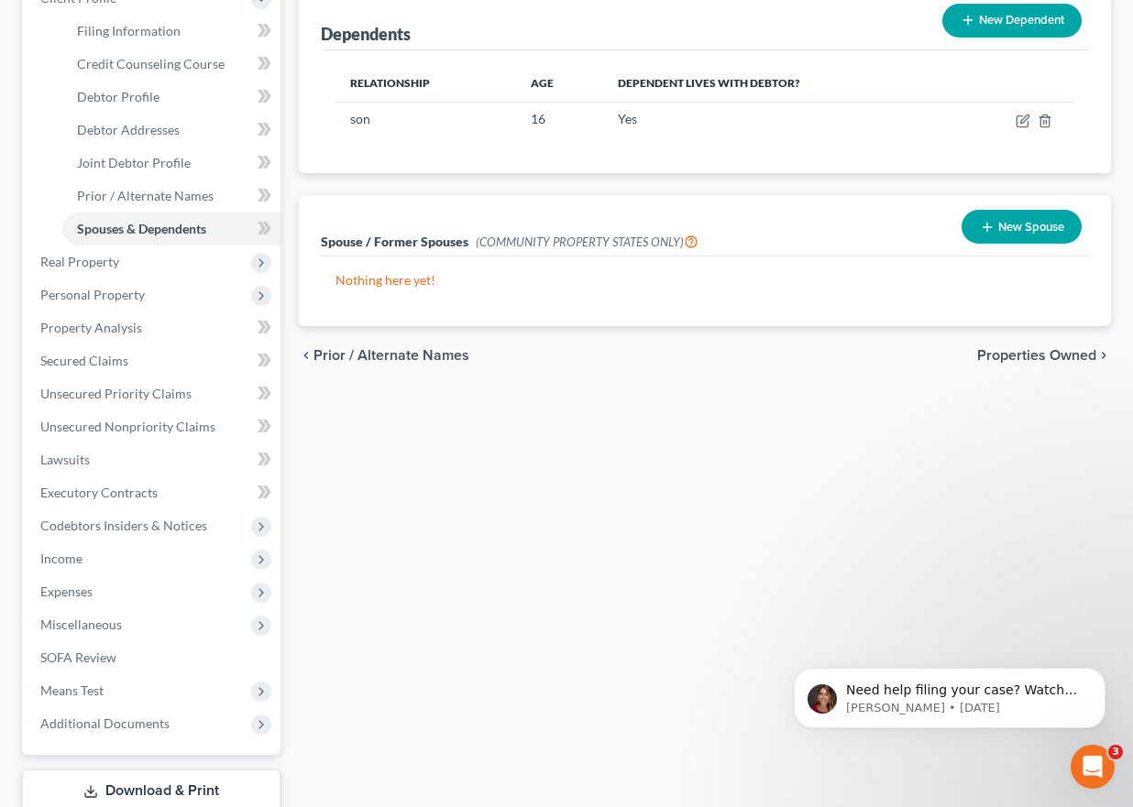
click at [994, 361] on span "Properties Owned" at bounding box center [1036, 355] width 119 height 15
